Goal: Find specific page/section: Find specific page/section

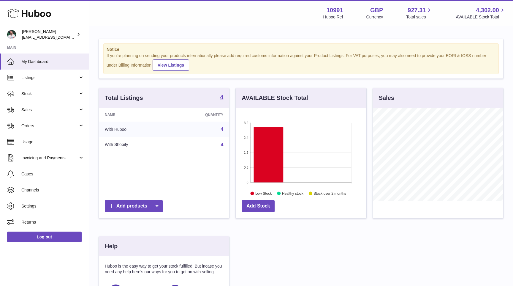
scroll to position [93, 130]
click at [46, 177] on link "Cases" at bounding box center [44, 174] width 89 height 16
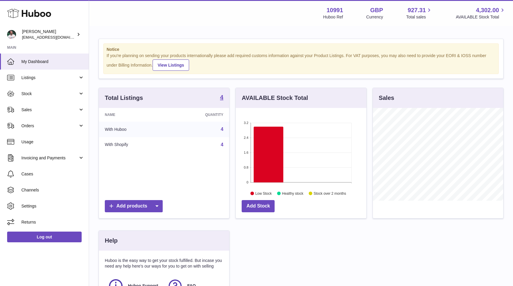
scroll to position [93, 130]
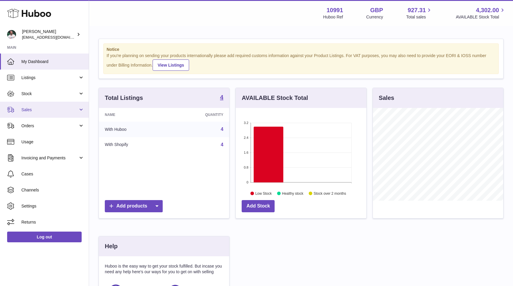
click at [57, 110] on span "Sales" at bounding box center [49, 110] width 57 height 6
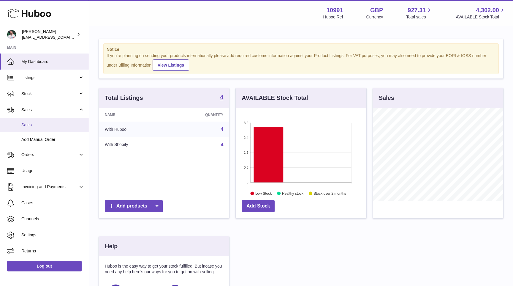
click at [51, 121] on link "Sales" at bounding box center [44, 125] width 89 height 15
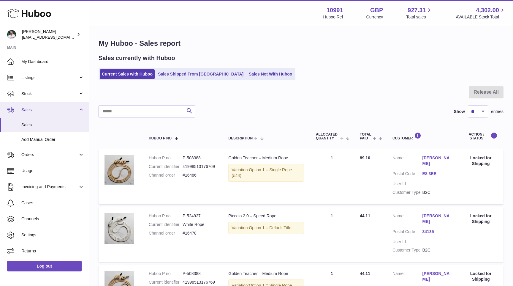
click at [54, 111] on span "Sales" at bounding box center [49, 110] width 57 height 6
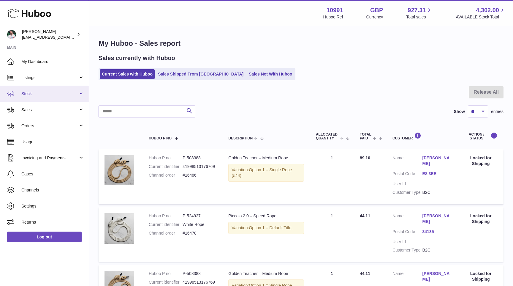
click at [63, 97] on link "Stock" at bounding box center [44, 94] width 89 height 16
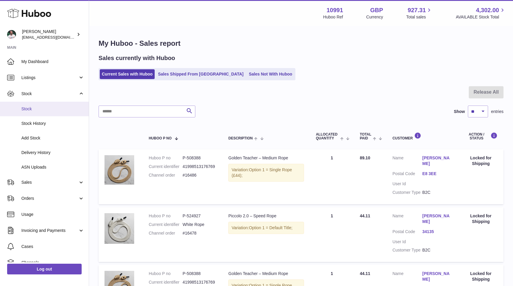
click at [58, 107] on span "Stock" at bounding box center [52, 109] width 63 height 6
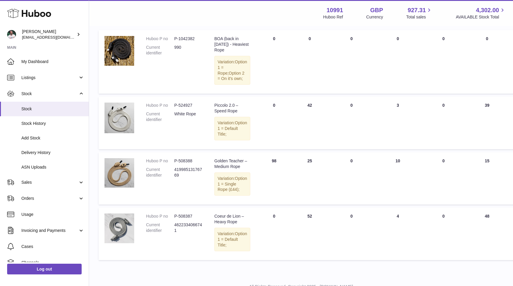
scroll to position [91, 0]
